Goal: Task Accomplishment & Management: Complete application form

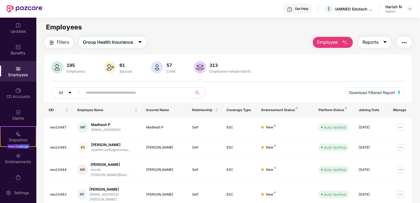
click at [376, 37] on button "Reports" at bounding box center [374, 42] width 33 height 11
click at [332, 41] on span "Employee" at bounding box center [327, 42] width 21 height 7
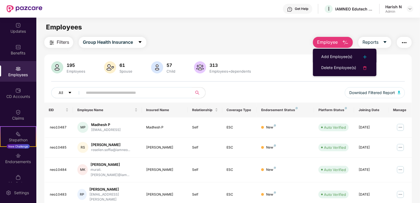
click at [332, 53] on li "Add Employee(s)" at bounding box center [345, 56] width 64 height 11
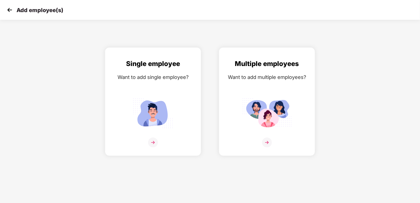
click at [263, 142] on img at bounding box center [267, 142] width 10 height 10
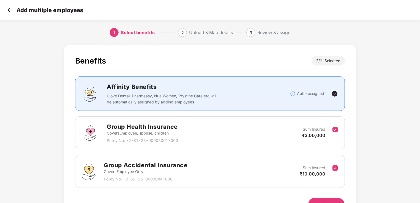
click at [357, 93] on div "Benefits 2 / 2 Selected Affinity Benefits Clove Dental, Pharmeasy, Nua Women, P…" at bounding box center [210, 138] width 350 height 193
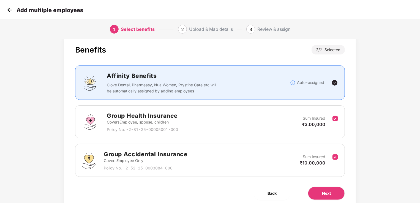
scroll to position [32, 0]
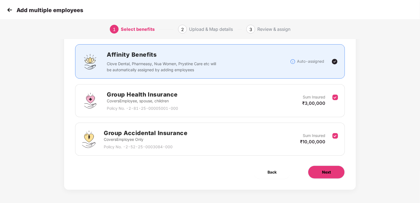
click at [325, 175] on button "Next" at bounding box center [326, 172] width 37 height 13
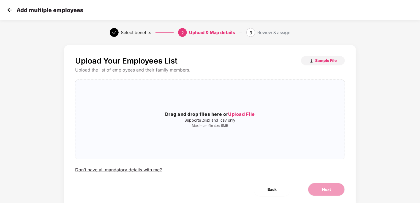
click at [310, 135] on div "Drag and drop files here or Upload File Supports .xlsx and .csv only Maximum fi…" at bounding box center [209, 119] width 269 height 70
click at [331, 59] on span "Sample File" at bounding box center [325, 60] width 21 height 5
